Goal: Complete application form

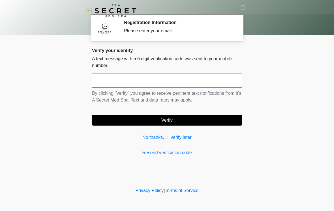
click at [125, 79] on input "text" at bounding box center [167, 81] width 150 height 14
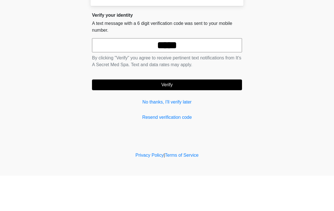
click at [197, 115] on button "Verify" at bounding box center [167, 120] width 150 height 11
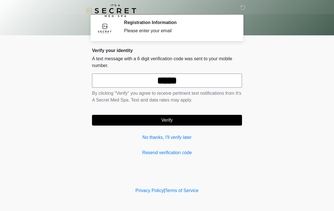
click at [172, 82] on input "*****" at bounding box center [167, 81] width 150 height 14
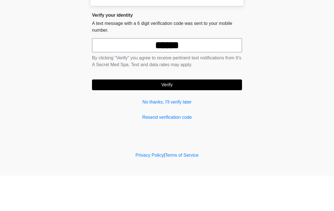
type input "******"
click at [209, 115] on button "Verify" at bounding box center [167, 120] width 150 height 11
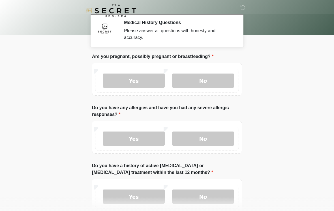
click at [210, 82] on label "No" at bounding box center [203, 81] width 62 height 14
click at [220, 138] on label "No" at bounding box center [203, 139] width 62 height 14
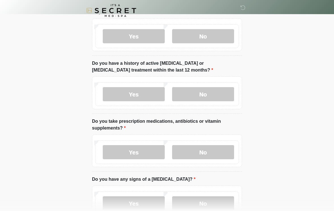
click at [217, 90] on label "No" at bounding box center [203, 94] width 62 height 14
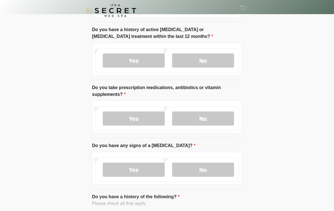
scroll to position [143, 0]
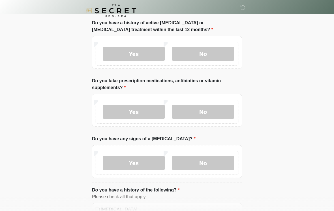
click at [137, 110] on label "Yes" at bounding box center [134, 112] width 62 height 14
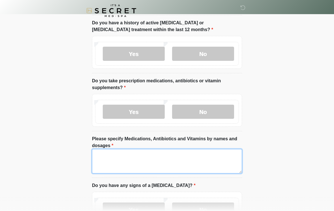
click at [123, 155] on textarea "Please specify Medications, Antibiotics and Vitamins by names and dosages" at bounding box center [167, 161] width 150 height 24
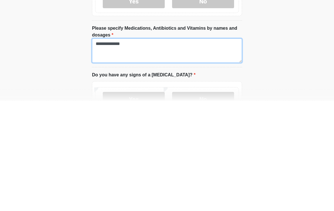
type textarea "**********"
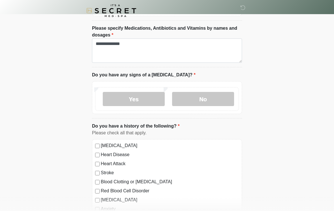
click at [209, 96] on label "No" at bounding box center [203, 99] width 62 height 14
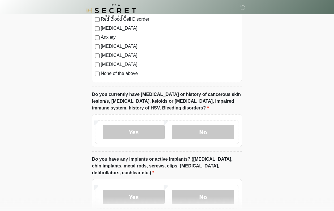
scroll to position [422, 0]
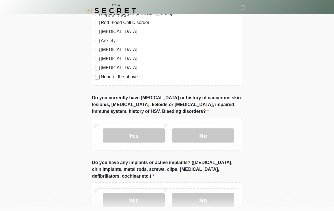
click at [221, 131] on label "No" at bounding box center [203, 136] width 62 height 14
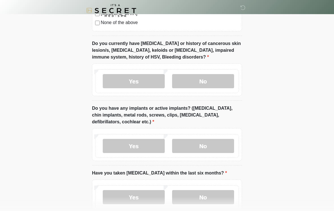
scroll to position [483, 0]
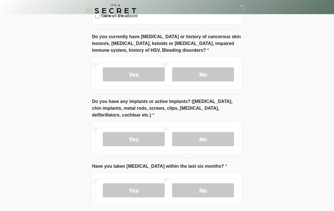
click at [221, 138] on label "No" at bounding box center [203, 139] width 62 height 14
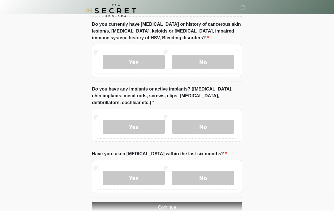
scroll to position [518, 0]
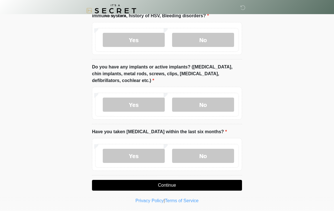
click at [220, 153] on label "No" at bounding box center [203, 156] width 62 height 14
click at [218, 186] on button "Continue" at bounding box center [167, 185] width 150 height 11
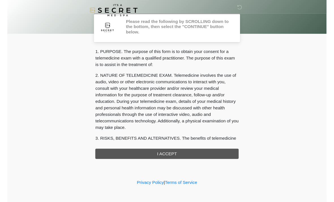
scroll to position [0, 0]
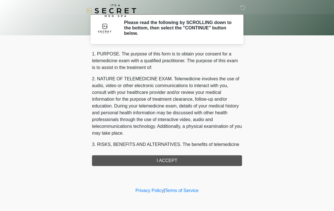
click at [143, 159] on div "1. PURPOSE. The purpose of this form is to obtain your consent for a telemedici…" at bounding box center [167, 108] width 150 height 115
click at [162, 159] on div "1. PURPOSE. The purpose of this form is to obtain your consent for a telemedici…" at bounding box center [167, 108] width 150 height 115
click at [201, 160] on div "1. PURPOSE. The purpose of this form is to obtain your consent for a telemedici…" at bounding box center [167, 108] width 150 height 115
click at [190, 160] on div "1. PURPOSE. The purpose of this form is to obtain your consent for a telemedici…" at bounding box center [167, 108] width 150 height 115
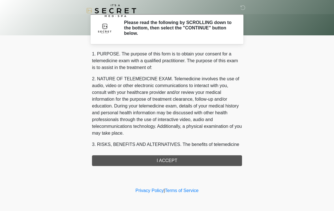
click at [196, 192] on link "Terms of Service" at bounding box center [182, 190] width 34 height 5
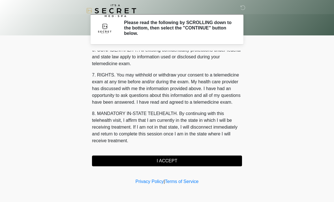
scroll to position [230, 0]
click at [176, 163] on button "I ACCEPT" at bounding box center [167, 160] width 150 height 11
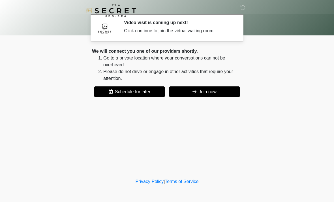
click at [209, 92] on button "Join now" at bounding box center [204, 91] width 70 height 11
